Goal: Information Seeking & Learning: Find specific page/section

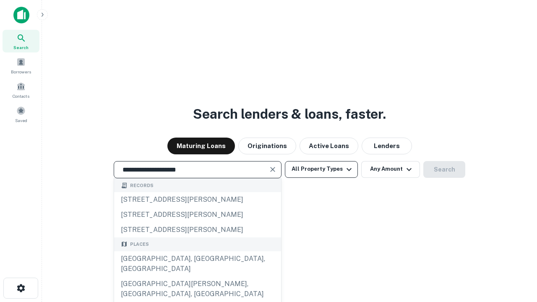
type input "**********"
click at [322, 169] on button "All Property Types" at bounding box center [321, 169] width 73 height 17
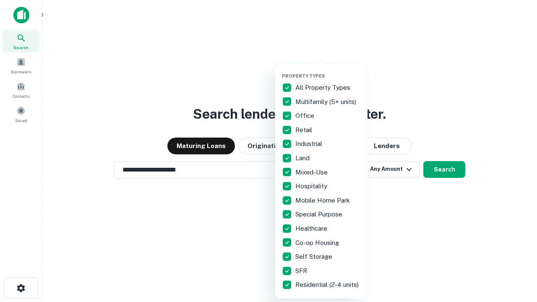
click at [328, 71] on button "button" at bounding box center [328, 71] width 92 height 0
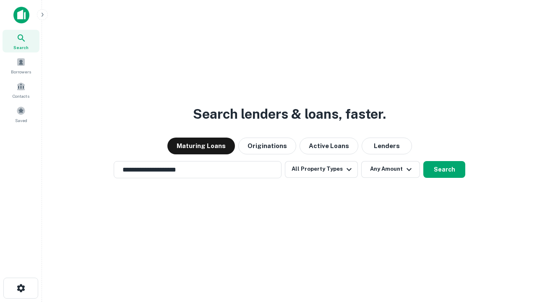
scroll to position [13, 0]
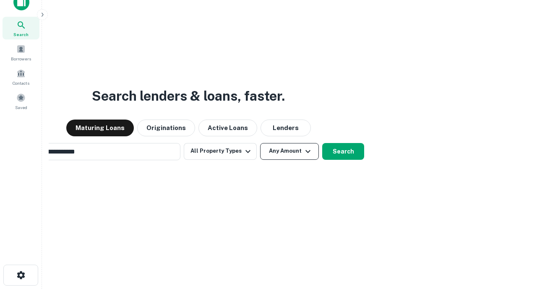
click at [260, 143] on button "Any Amount" at bounding box center [289, 151] width 59 height 17
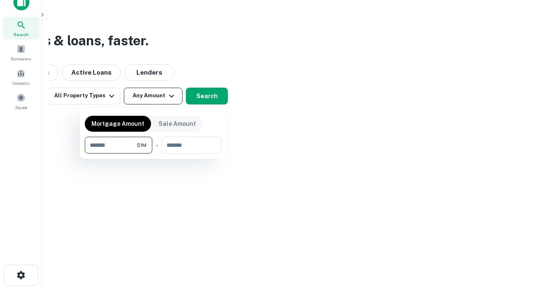
scroll to position [13, 0]
type input "*******"
click at [153, 154] on button "button" at bounding box center [153, 154] width 137 height 0
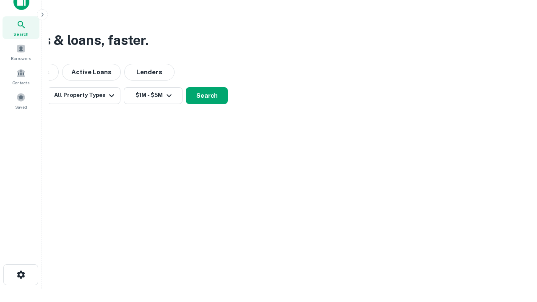
scroll to position [13, 0]
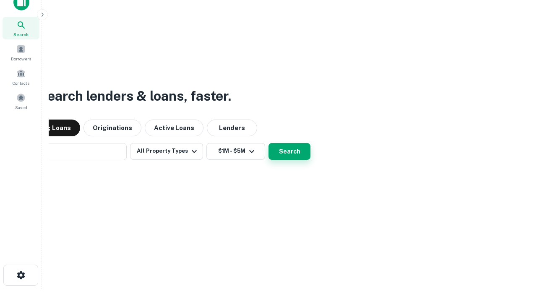
click at [269, 143] on button "Search" at bounding box center [290, 151] width 42 height 17
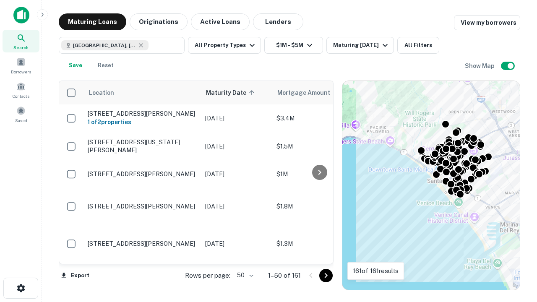
click at [244, 275] on body "Search Borrowers Contacts Saved Maturing Loans Originations Active Loans Lender…" at bounding box center [268, 151] width 537 height 302
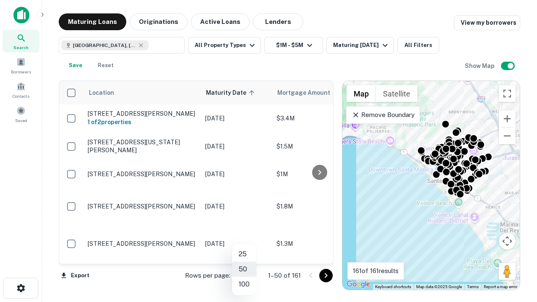
click at [244, 254] on li "25" at bounding box center [244, 254] width 24 height 15
